Goal: Information Seeking & Learning: Learn about a topic

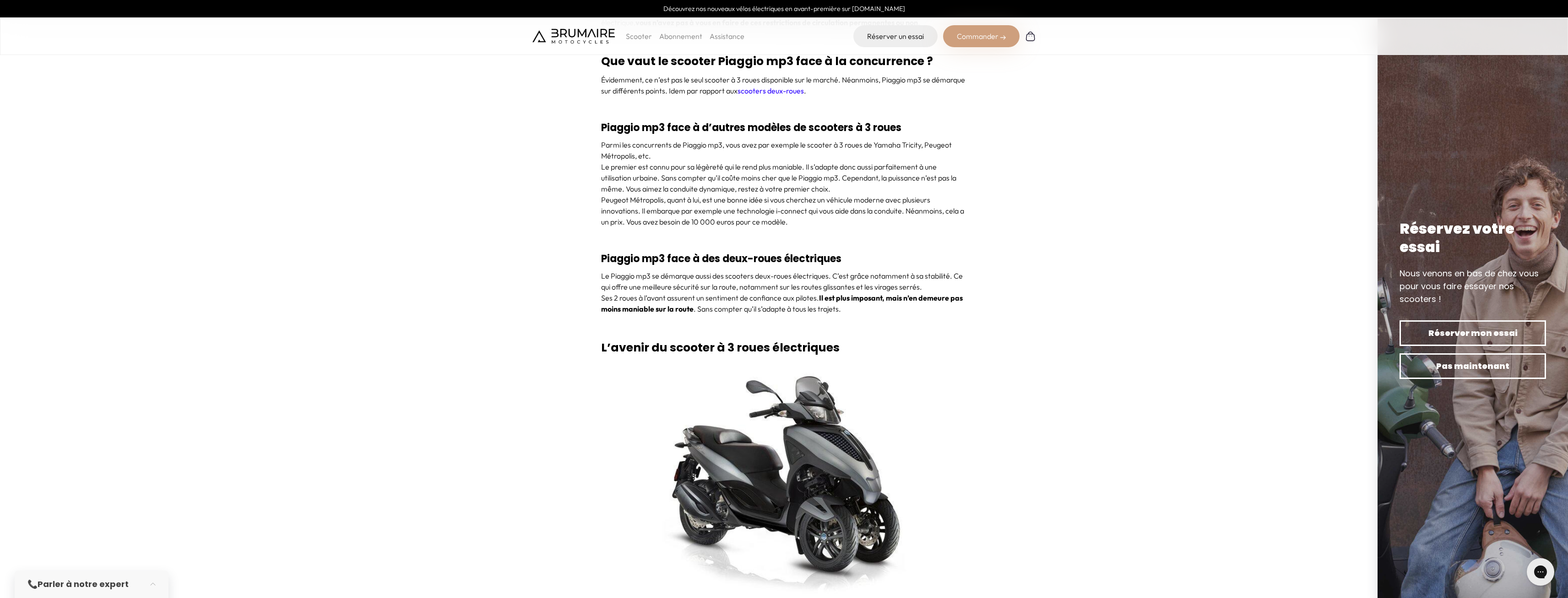
scroll to position [3023, 0]
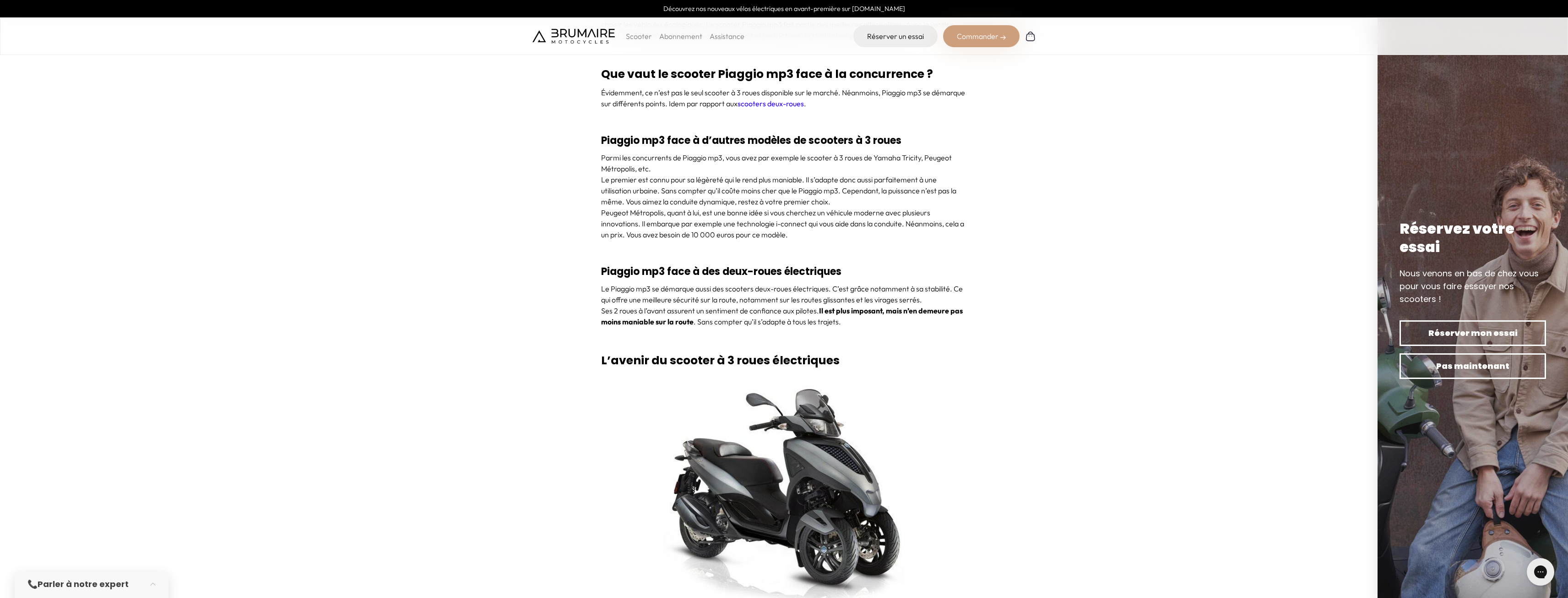
drag, startPoint x: 656, startPoint y: 211, endPoint x: 797, endPoint y: 231, distance: 142.4
click at [797, 231] on p "Peugeot Métropolis, quant à lui, est une bonne idée si vous cherchez un véhicul…" at bounding box center [785, 223] width 366 height 33
drag, startPoint x: 707, startPoint y: 287, endPoint x: 850, endPoint y: 326, distance: 148.2
click at [850, 326] on div "Le Piaggio mp3 se démarque aussi des scooters deux-roues électriques. C’est grâ…" at bounding box center [785, 311] width 366 height 55
click at [861, 330] on div "Le Piaggio mp3 se démarque aussi des scooters deux-roues électriques. C’est grâ…" at bounding box center [785, 311] width 366 height 55
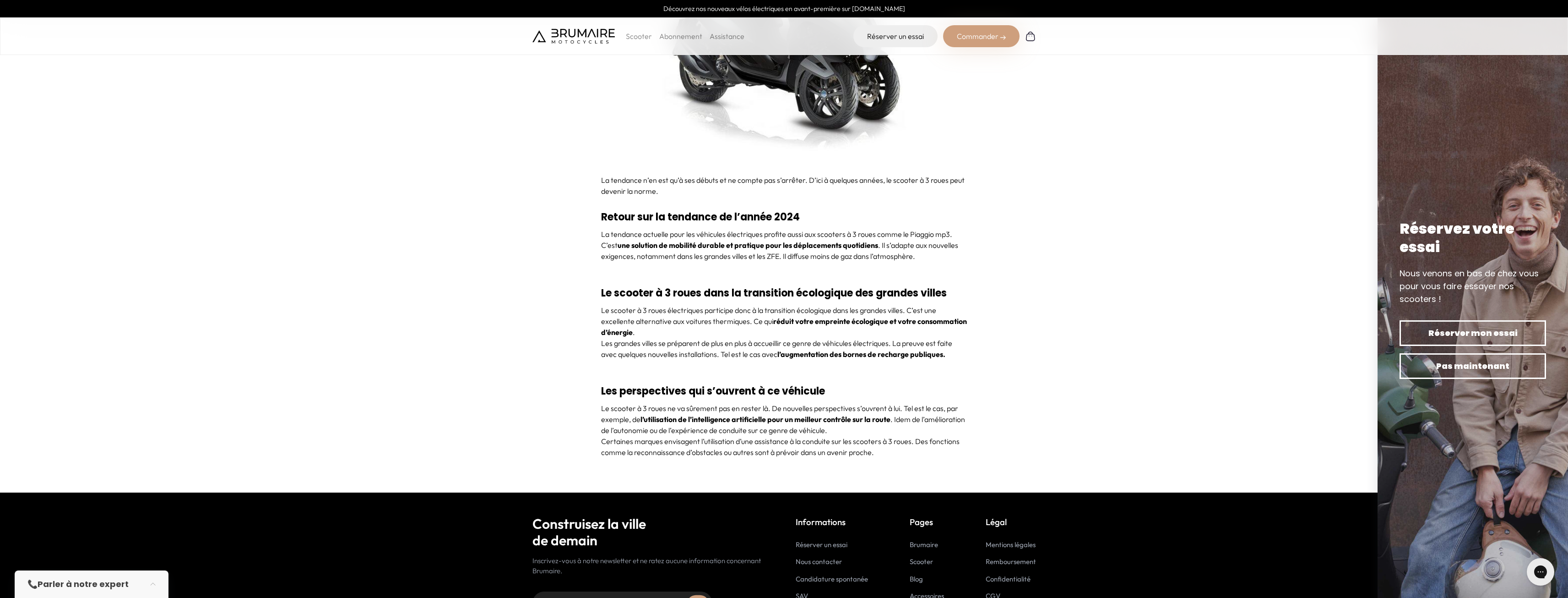
scroll to position [3481, 0]
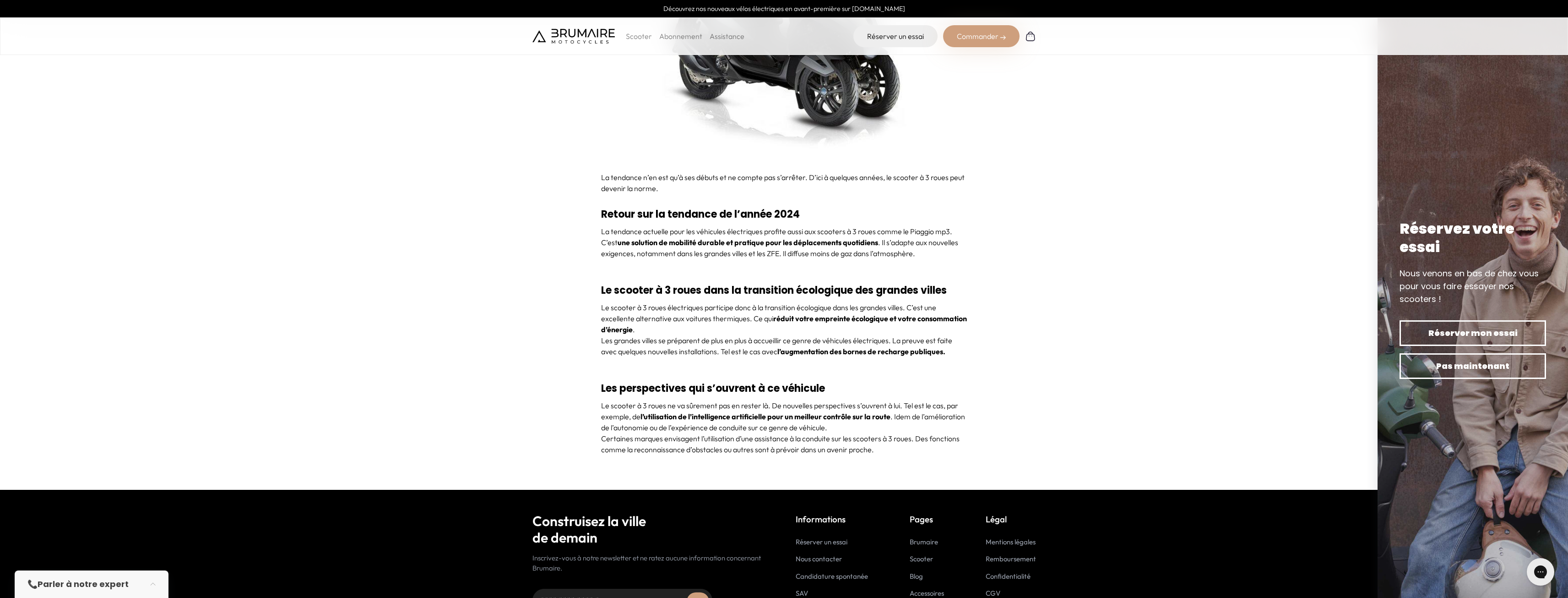
click at [980, 35] on div "Commander" at bounding box center [981, 36] width 77 height 22
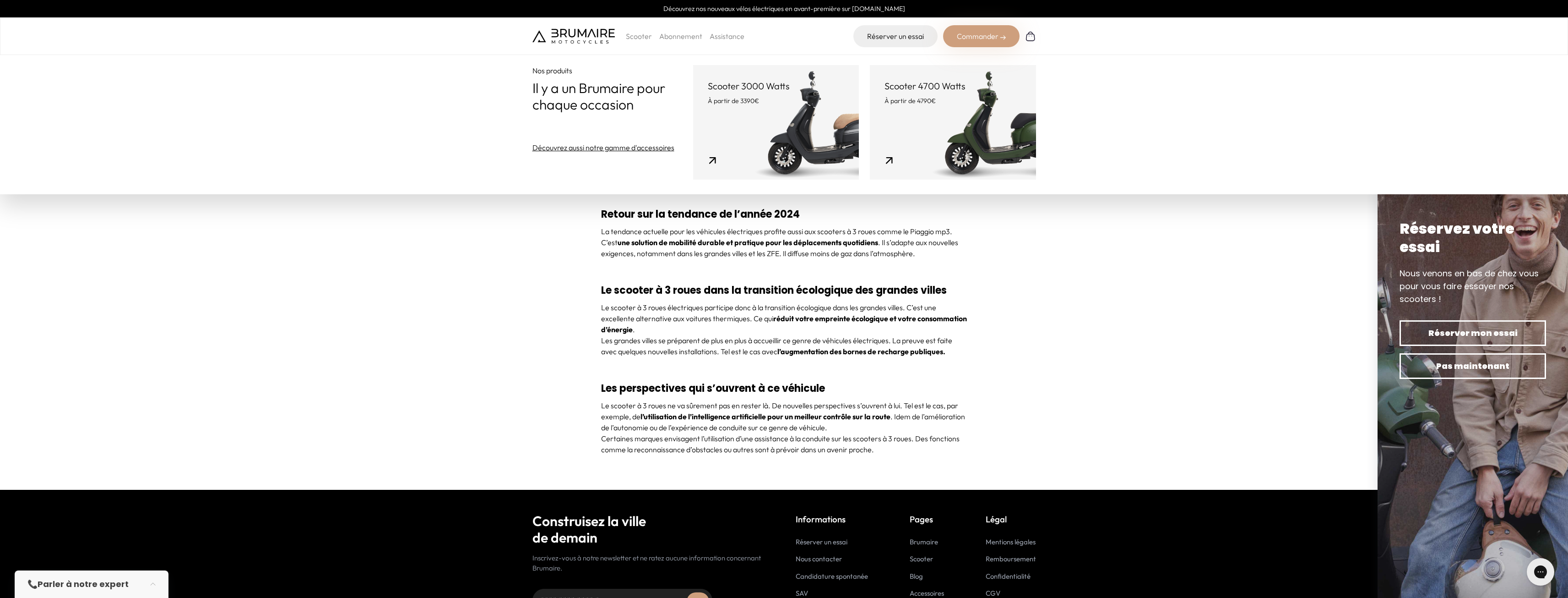
click at [645, 44] on div "Scooter Abonnement Assistance" at bounding box center [639, 36] width 212 height 22
click at [642, 40] on p "Scooter" at bounding box center [639, 36] width 26 height 11
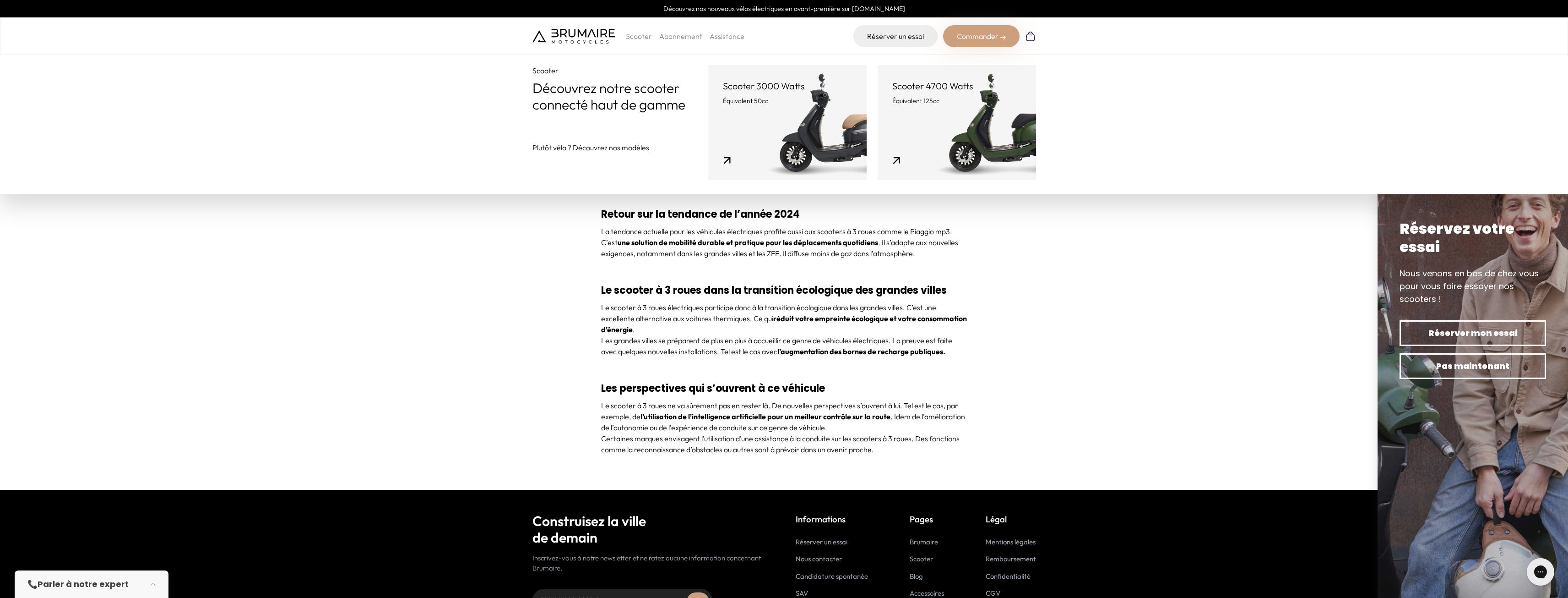
click at [640, 38] on p "Scooter" at bounding box center [639, 36] width 26 height 11
